Goal: Information Seeking & Learning: Learn about a topic

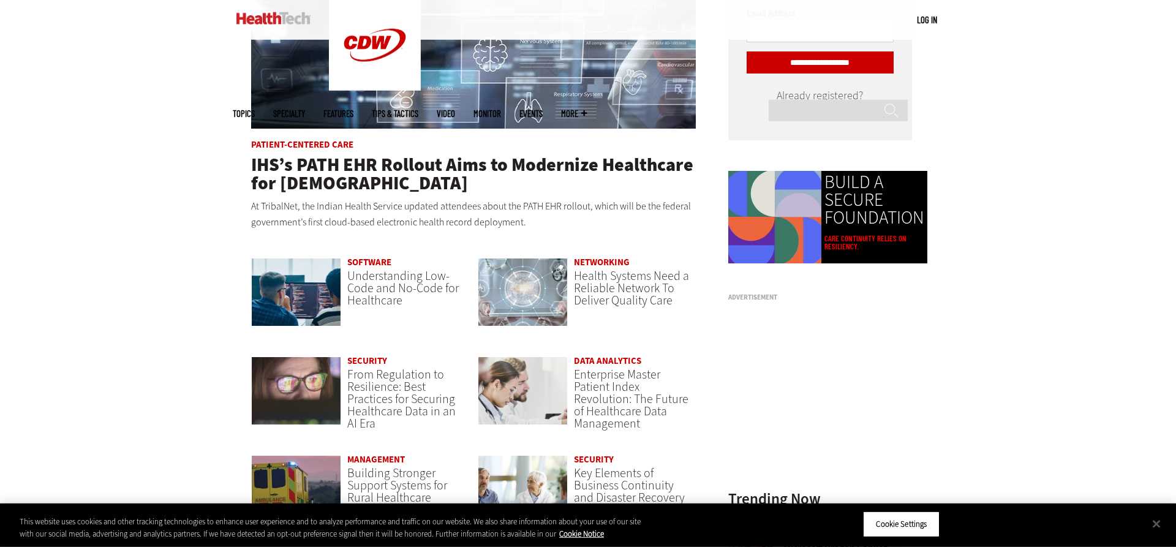
scroll to position [812, 0]
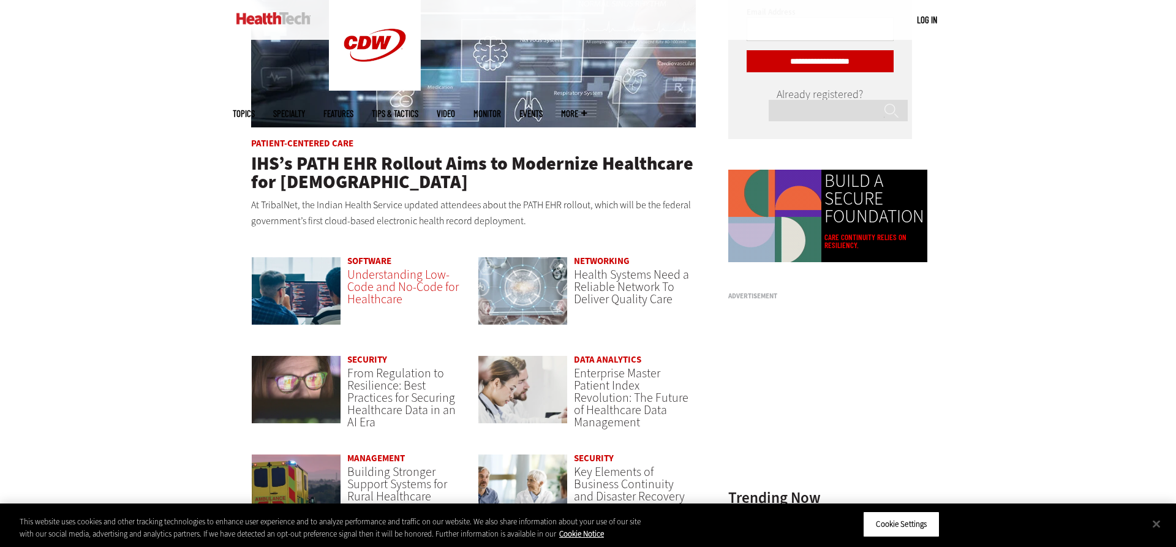
click at [372, 292] on span "Understanding Low-Code and No-Code for Healthcare" at bounding box center [402, 286] width 111 height 41
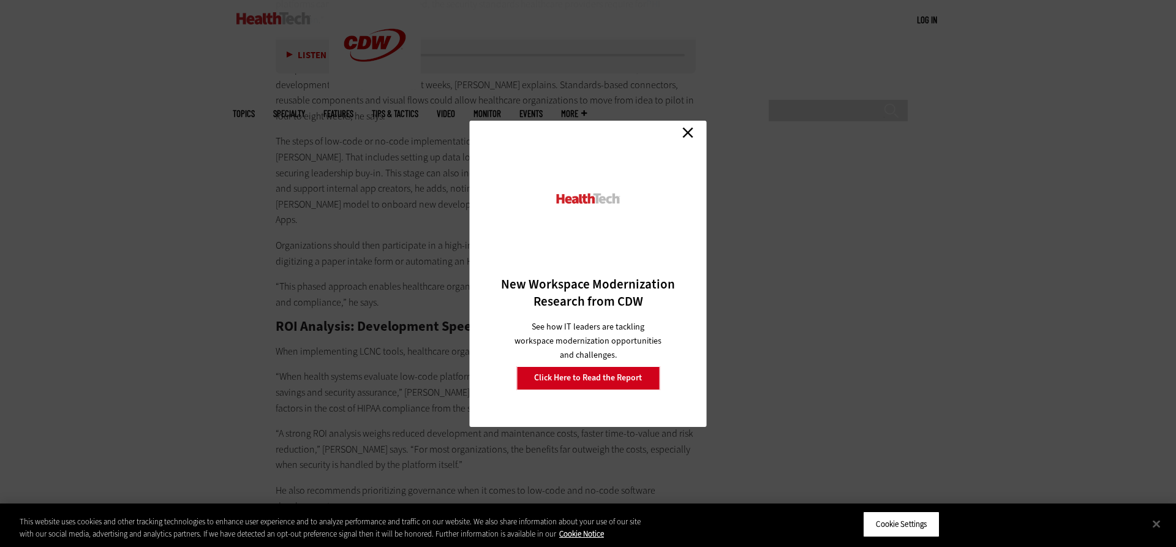
scroll to position [3061, 0]
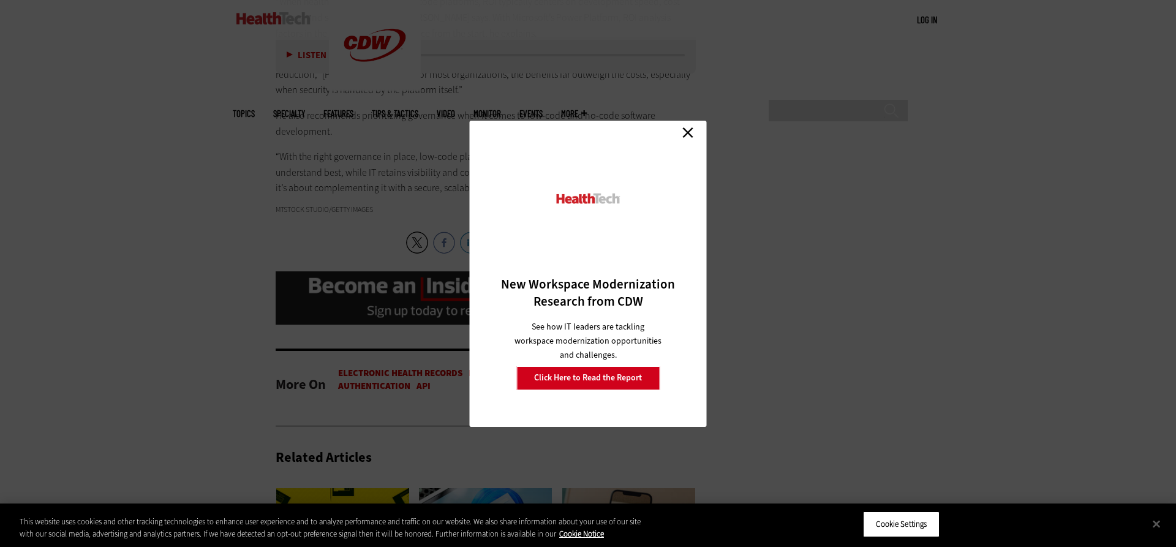
click at [682, 135] on link "Close" at bounding box center [688, 133] width 18 height 18
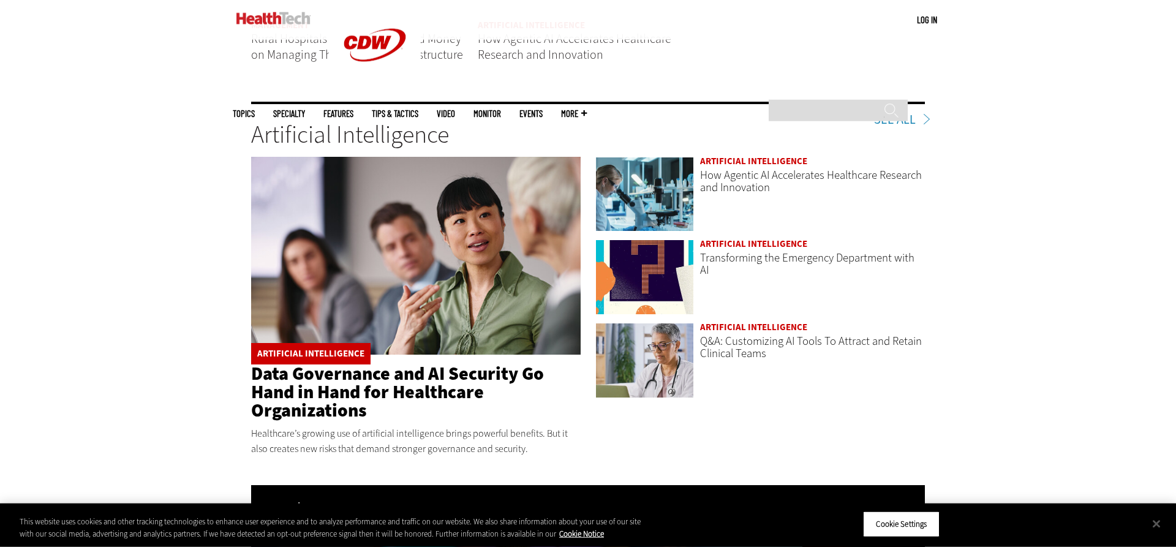
scroll to position [1874, 0]
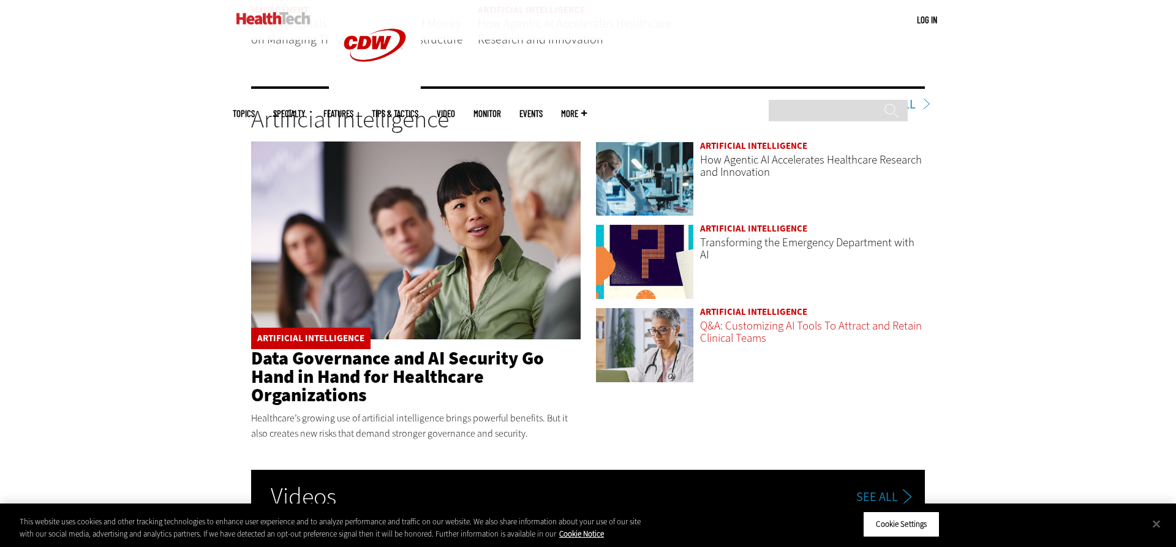
click at [762, 318] on link "Q&A: Customizing AI Tools To Attract and Retain Clinical Teams" at bounding box center [811, 332] width 222 height 28
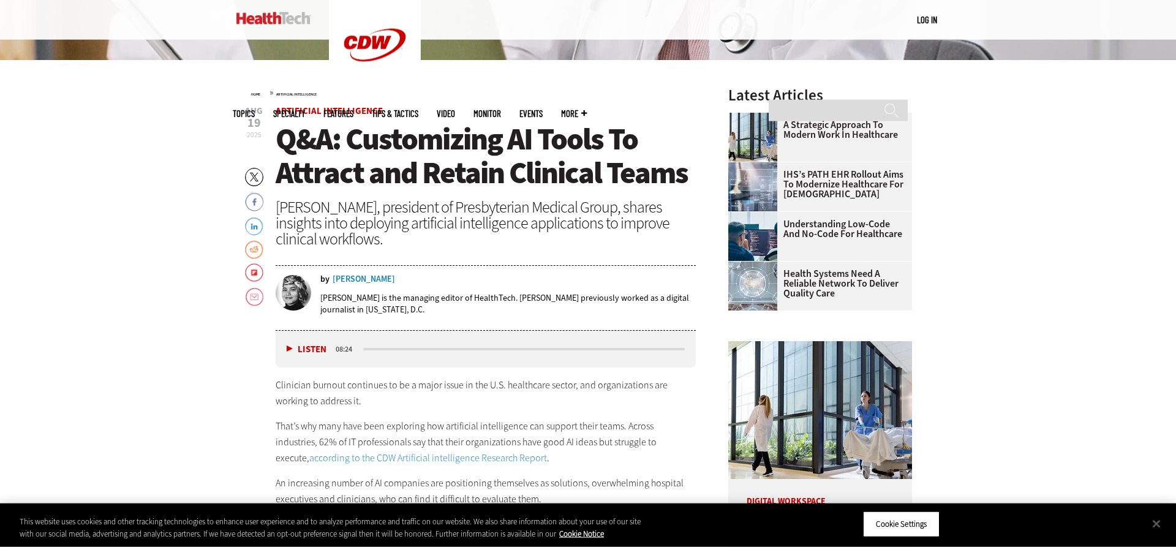
scroll to position [437, 0]
